Goal: Browse casually: Explore the website without a specific task or goal

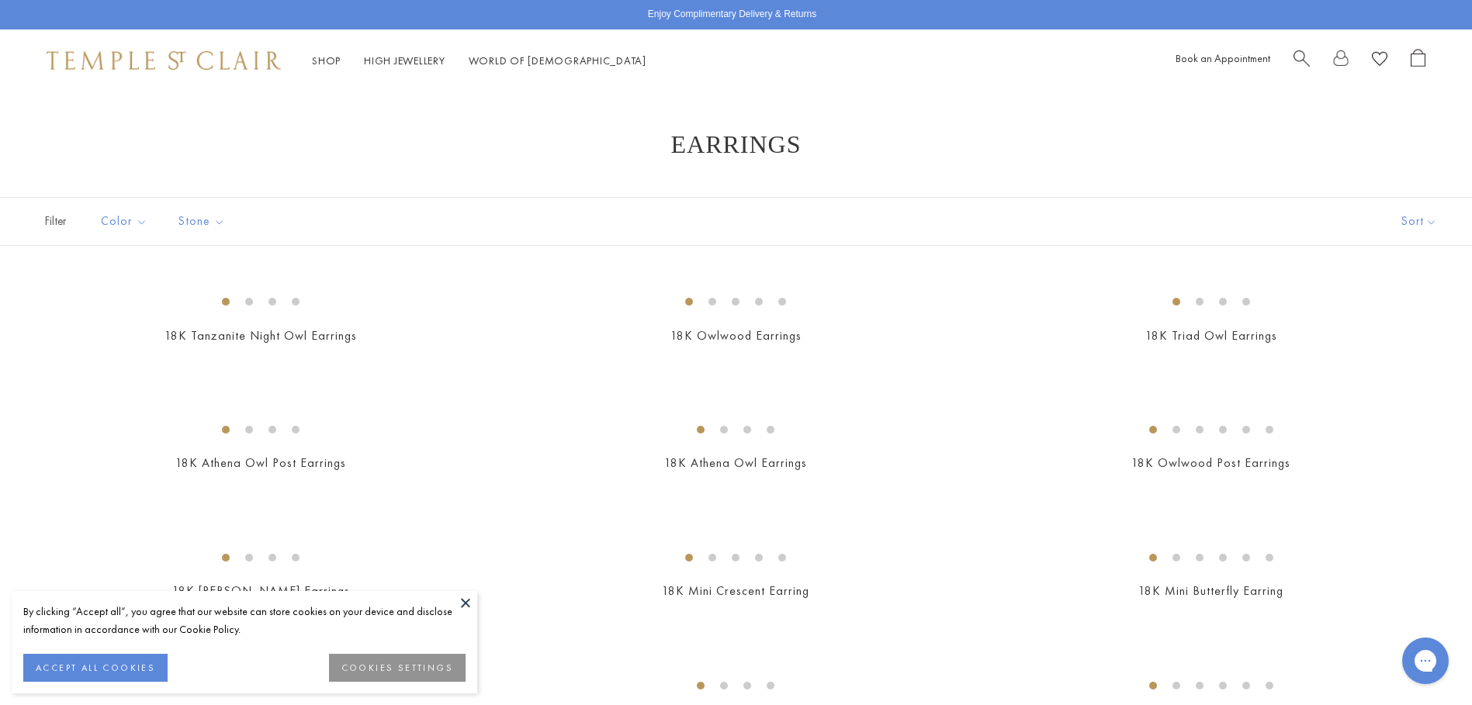
click at [1296, 60] on span "Search" at bounding box center [1301, 57] width 16 height 16
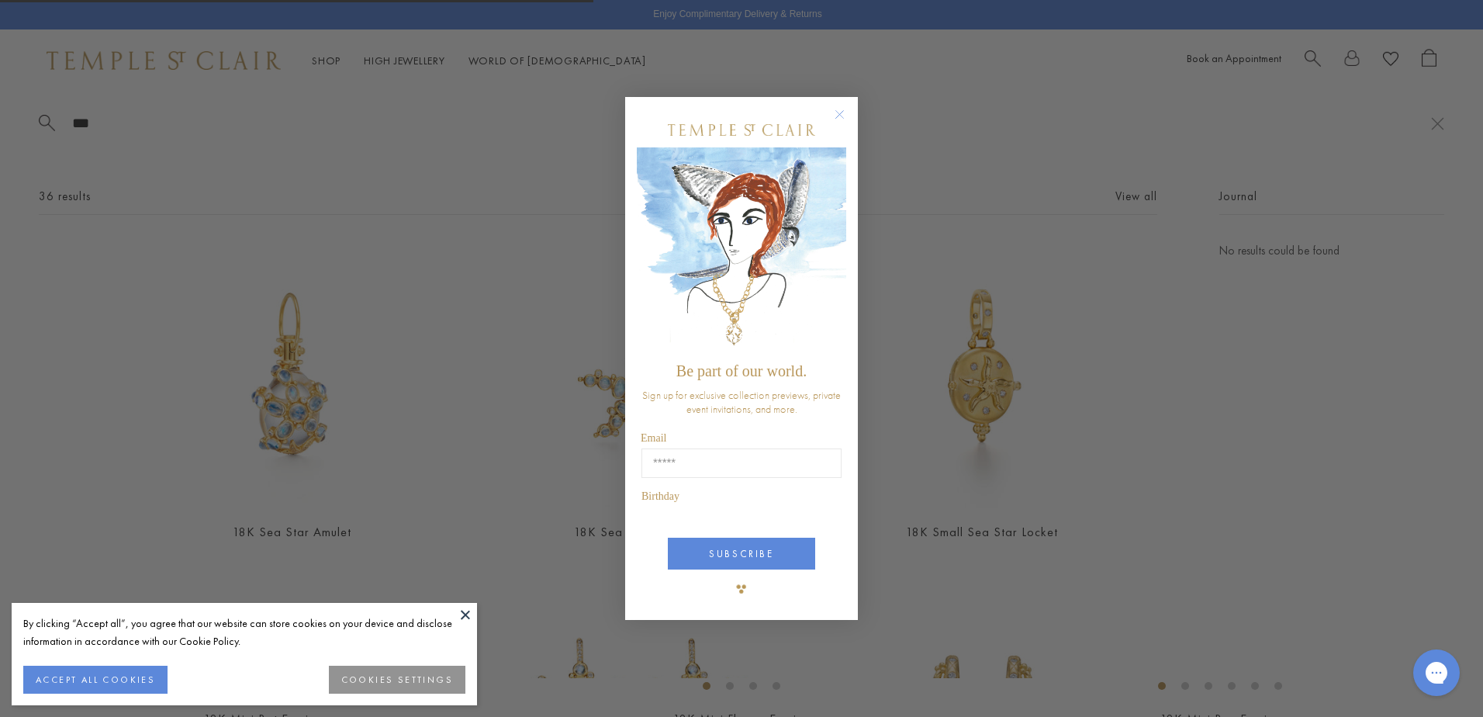
type input "***"
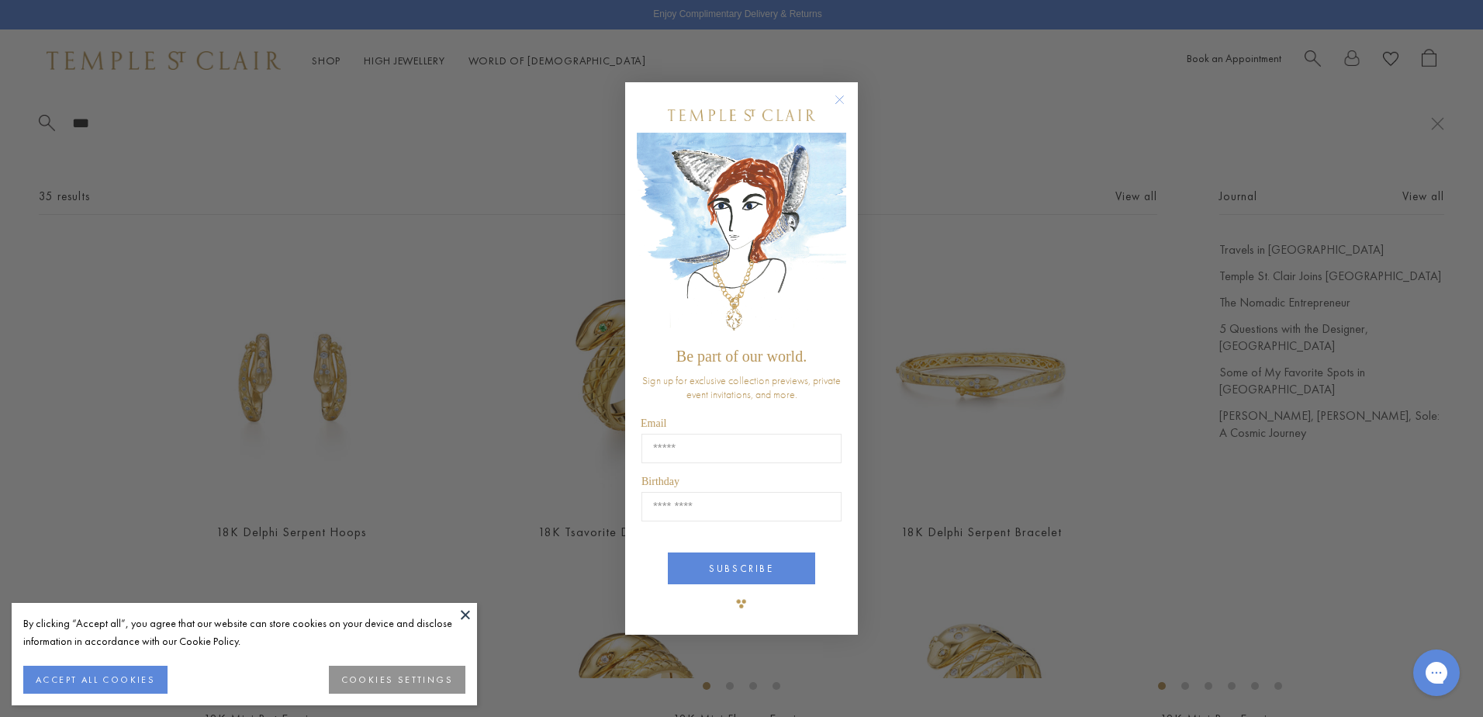
click at [844, 95] on circle "Close dialog" at bounding box center [840, 100] width 19 height 19
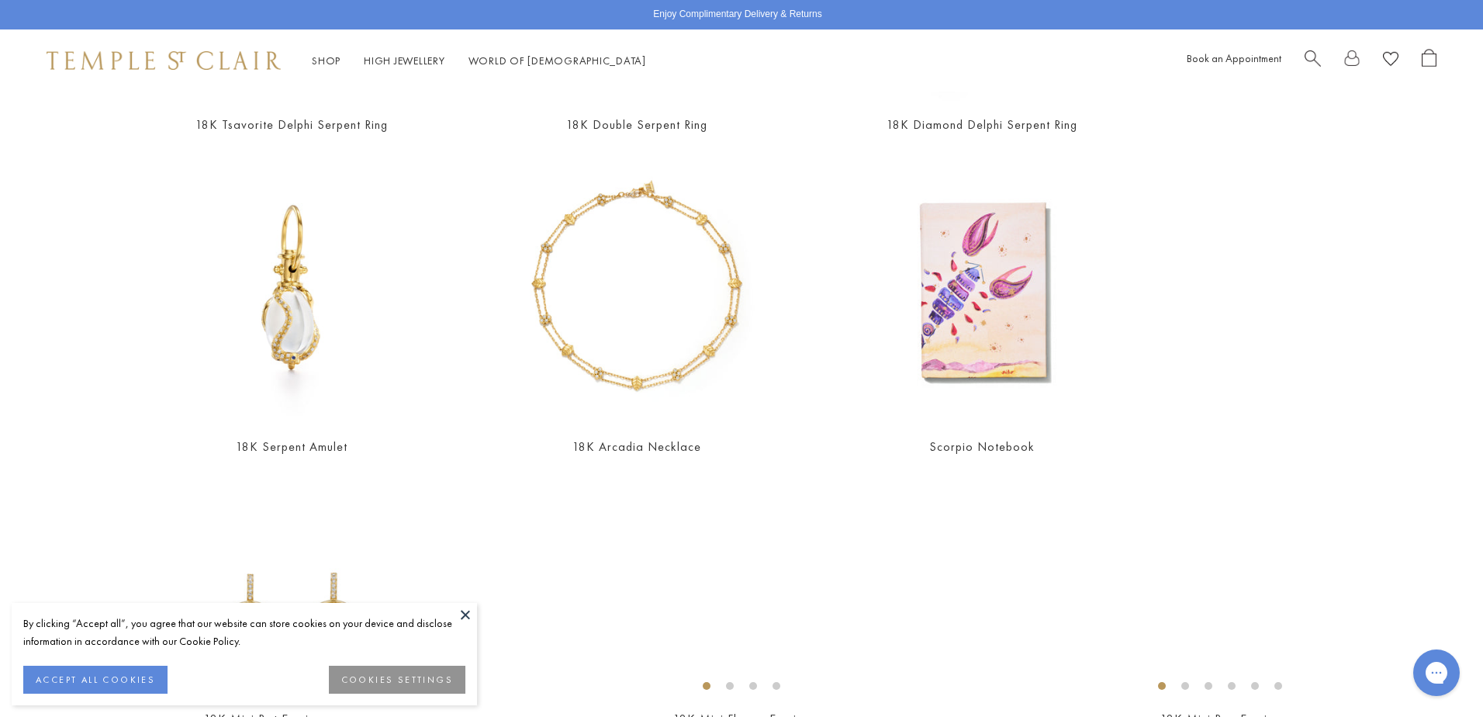
scroll to position [776, 0]
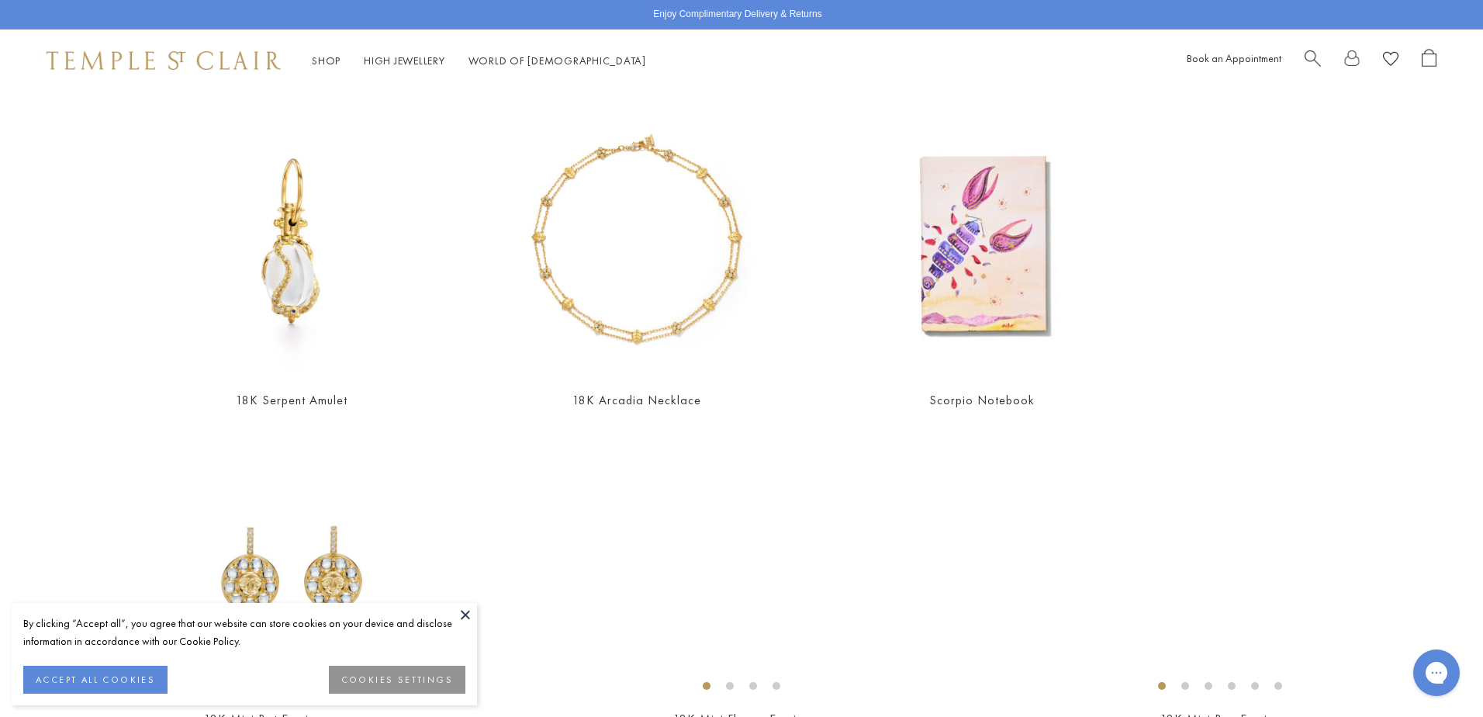
click at [460, 618] on button at bounding box center [465, 614] width 23 height 23
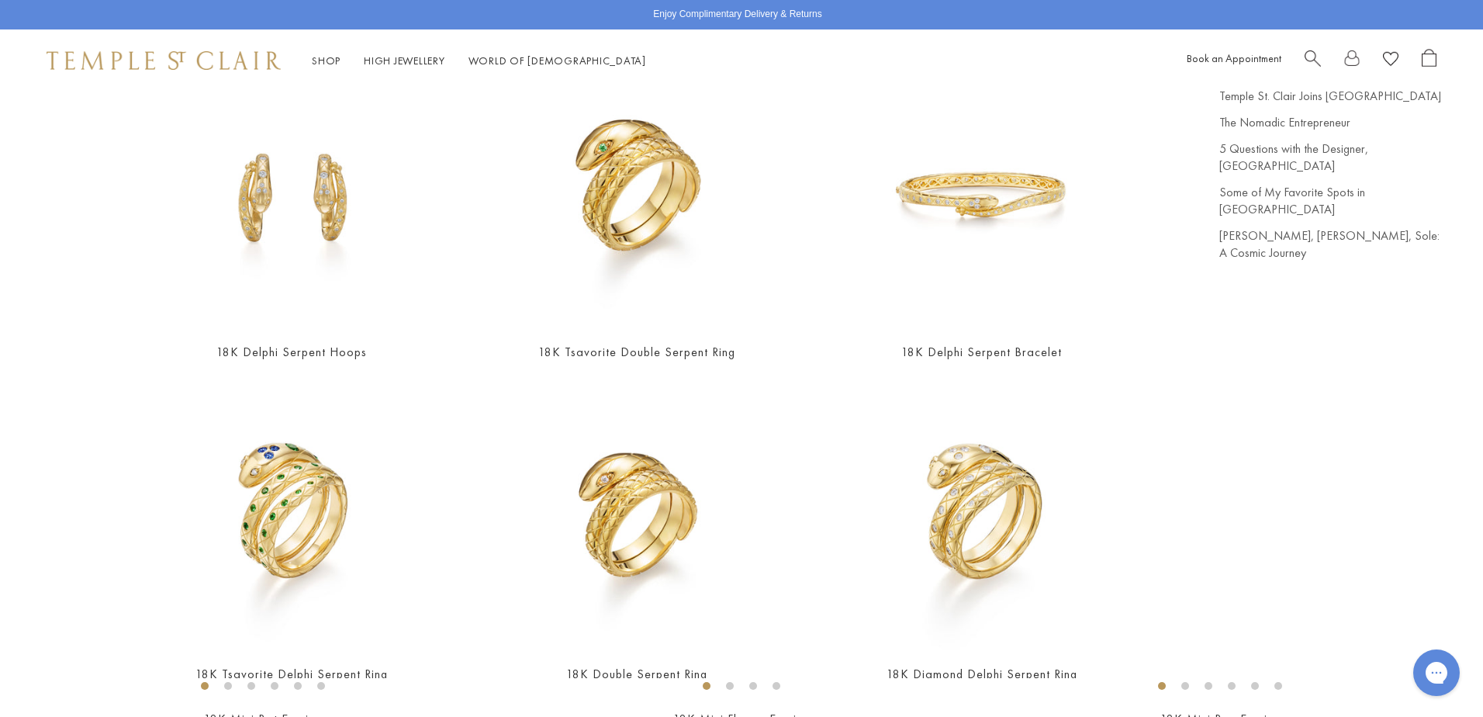
scroll to position [0, 0]
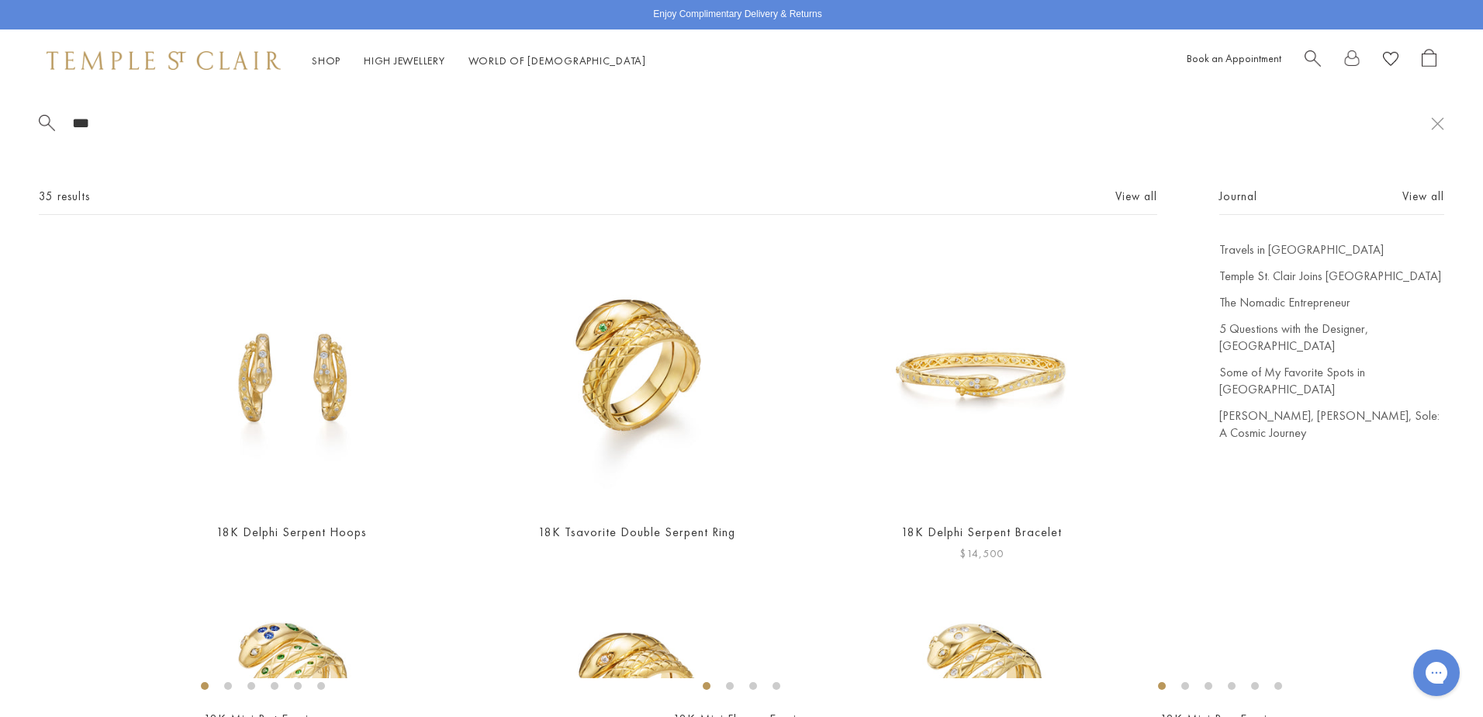
click at [988, 358] on img at bounding box center [982, 375] width 268 height 268
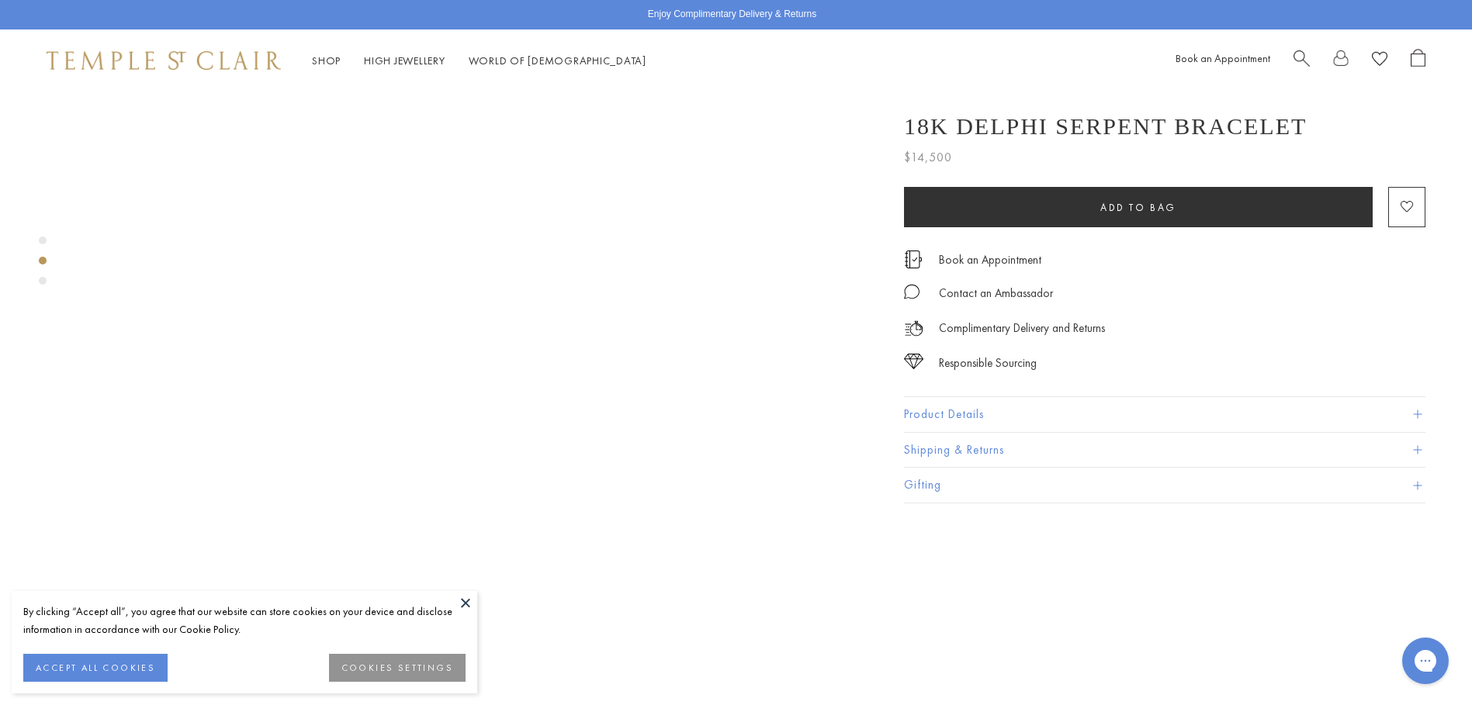
scroll to position [1552, 0]
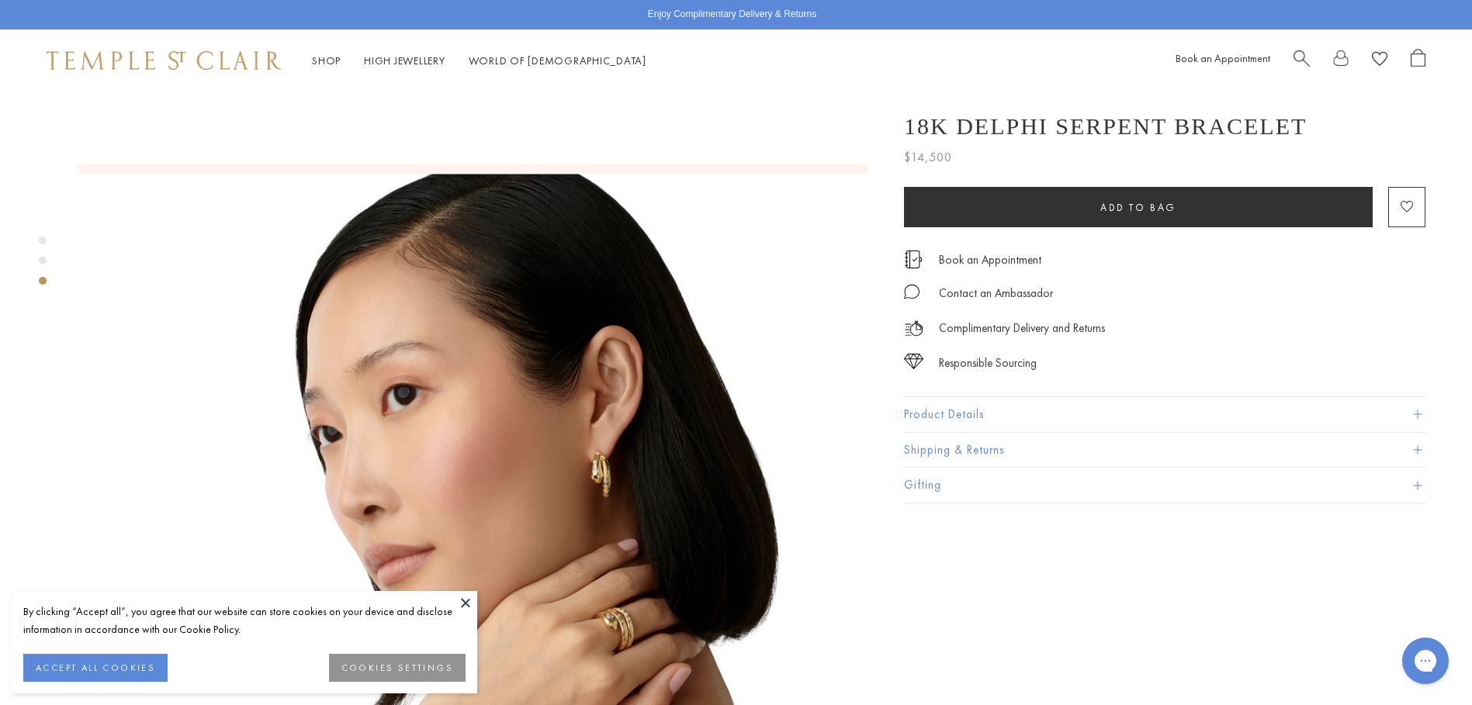
click at [464, 597] on button at bounding box center [465, 602] width 23 height 23
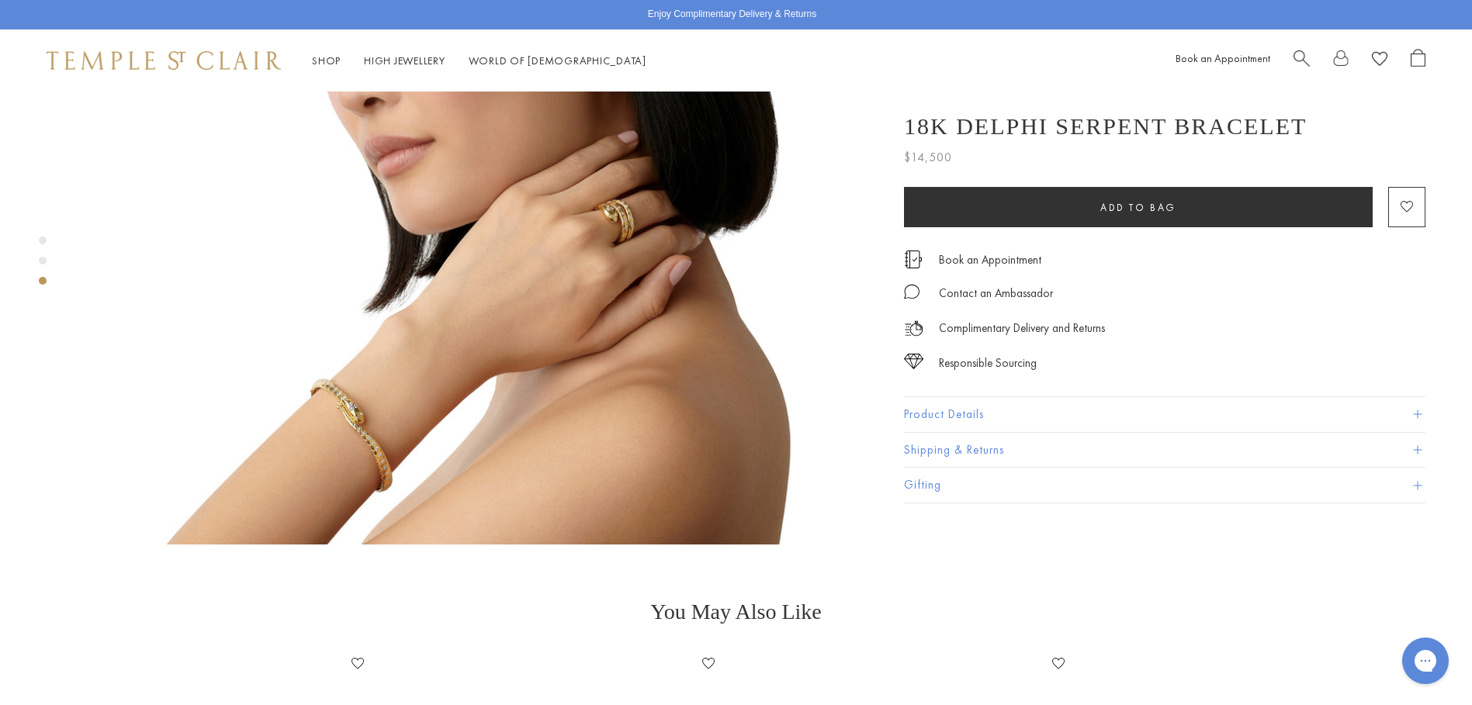
scroll to position [2172, 0]
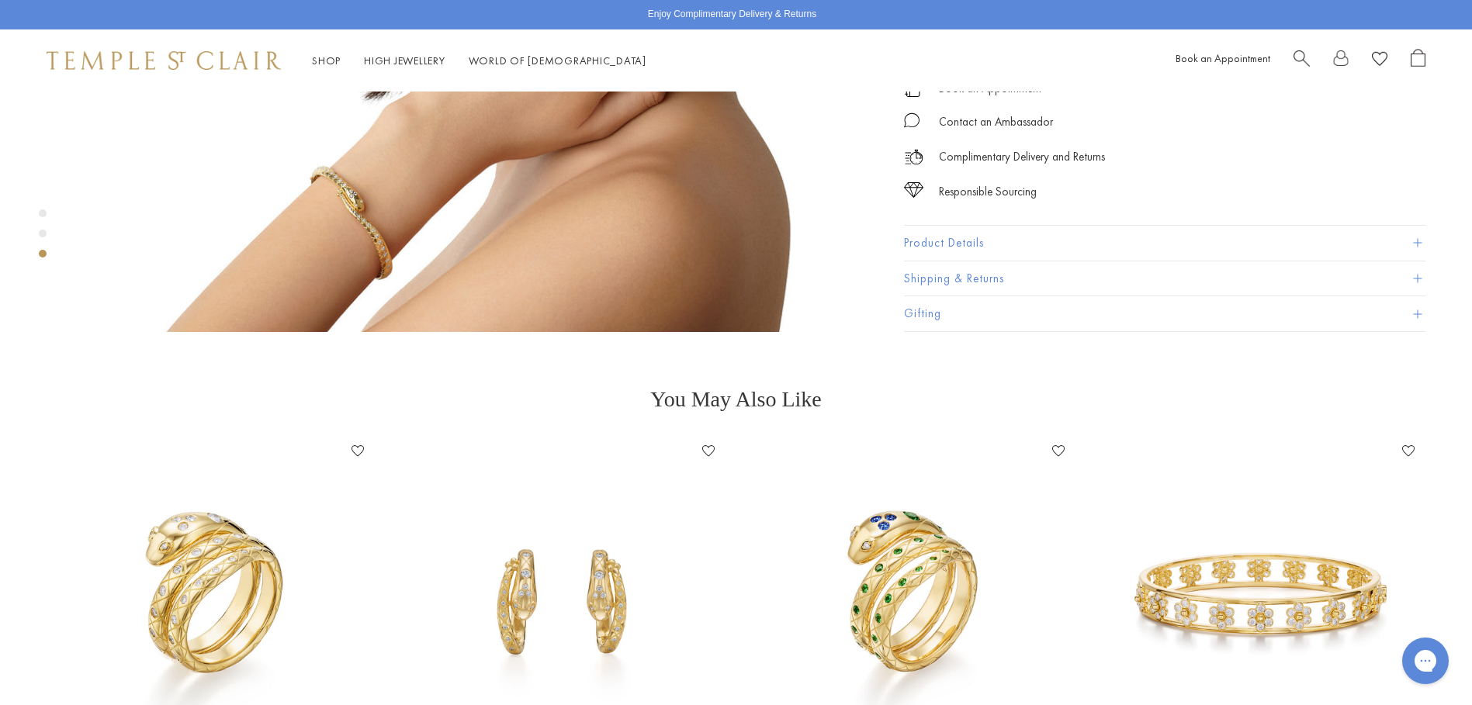
click at [618, 559] on img at bounding box center [560, 598] width 319 height 319
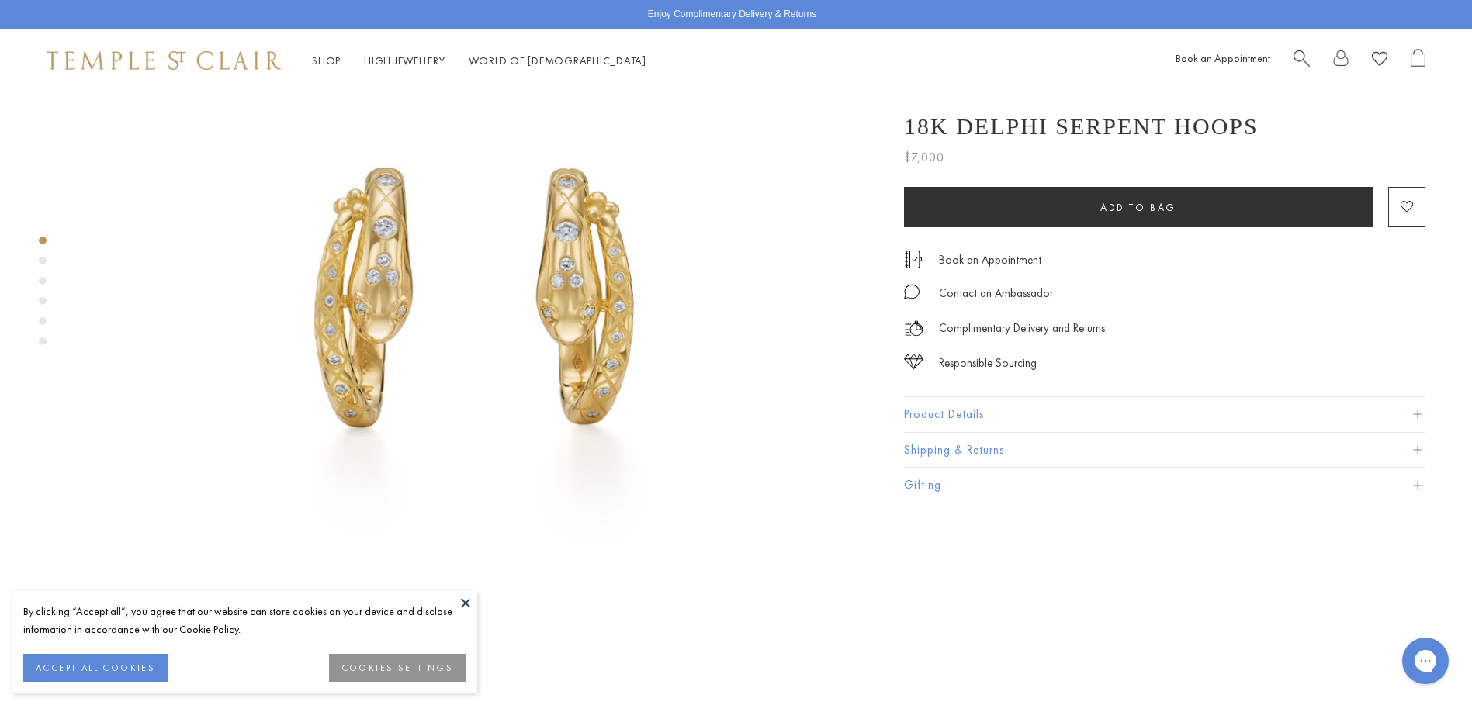
scroll to position [233, 0]
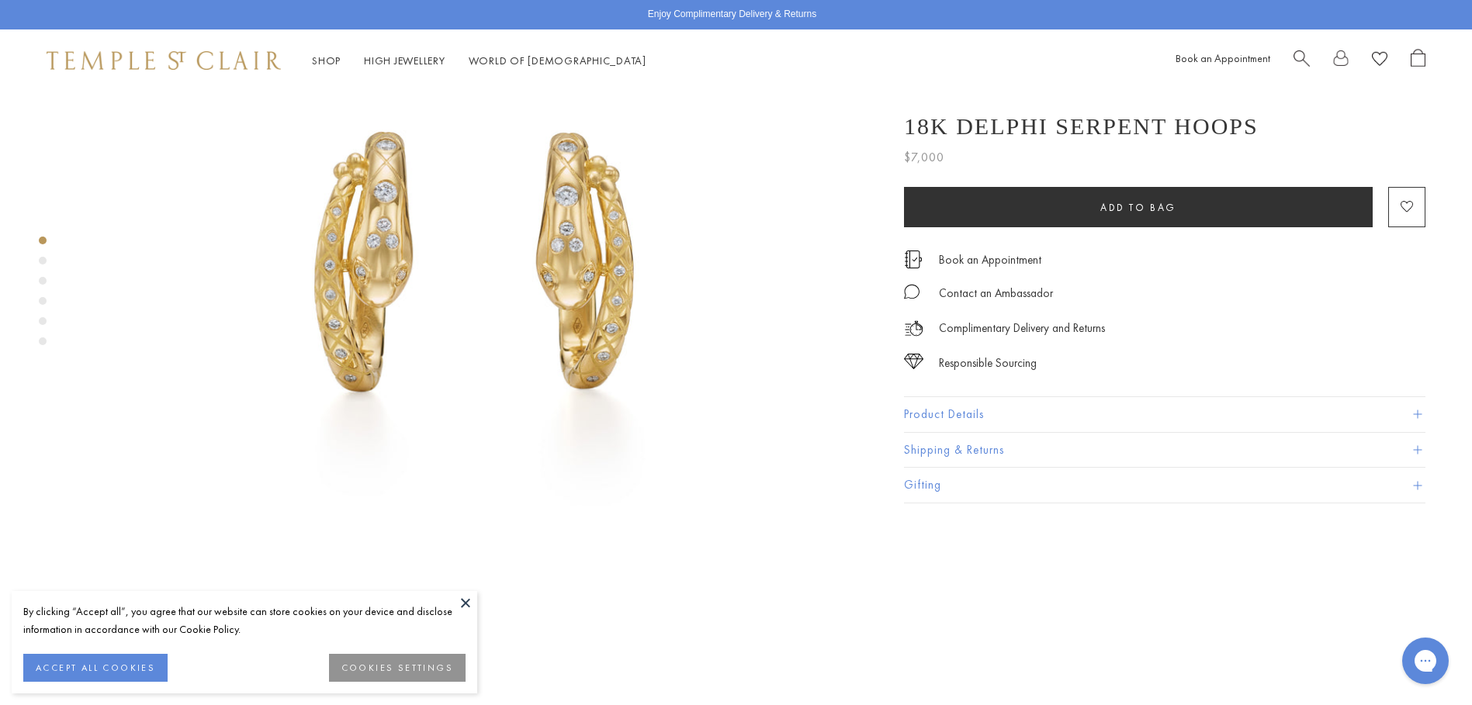
click at [462, 597] on button at bounding box center [465, 602] width 23 height 23
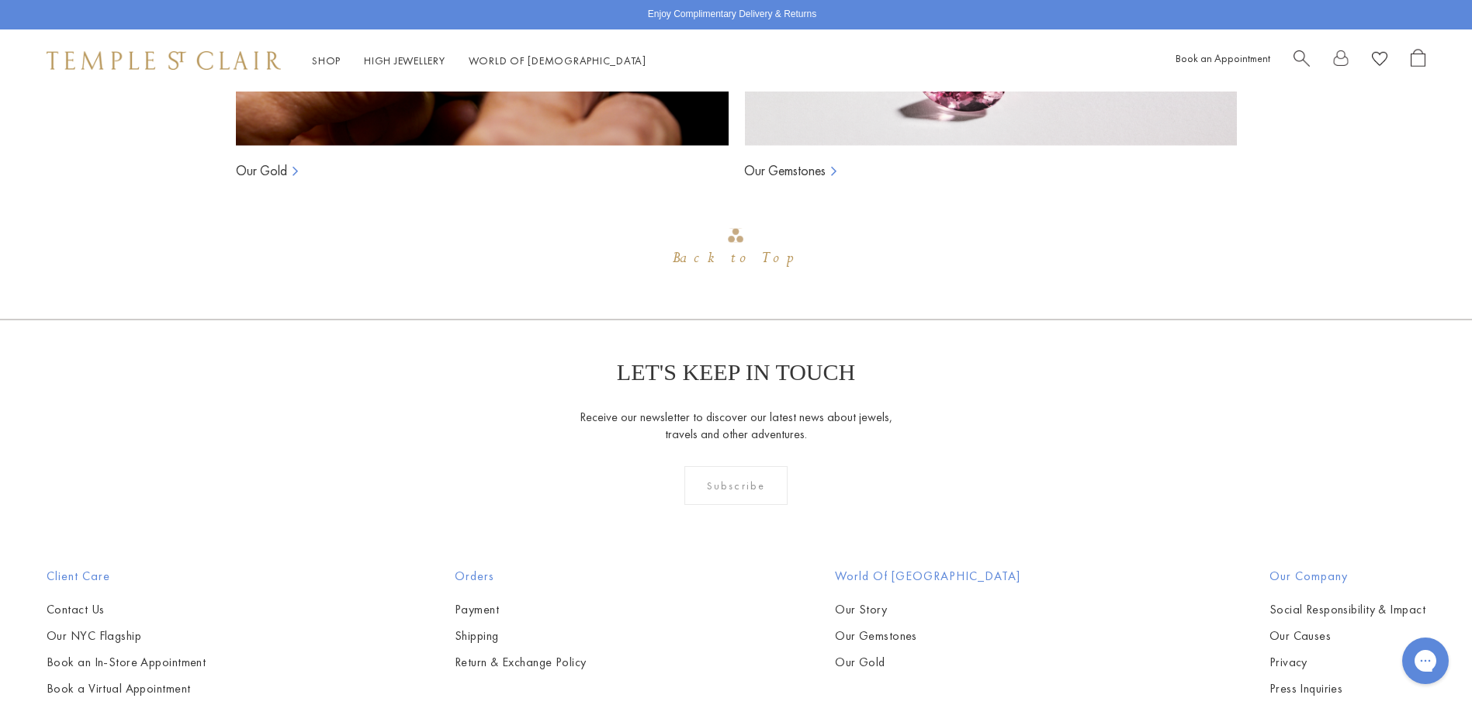
scroll to position [5741, 0]
